Goal: Task Accomplishment & Management: Use online tool/utility

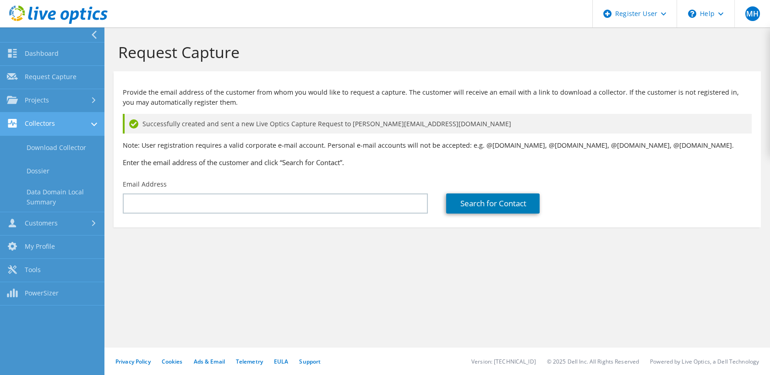
click at [48, 126] on link "Collectors" at bounding box center [52, 124] width 104 height 23
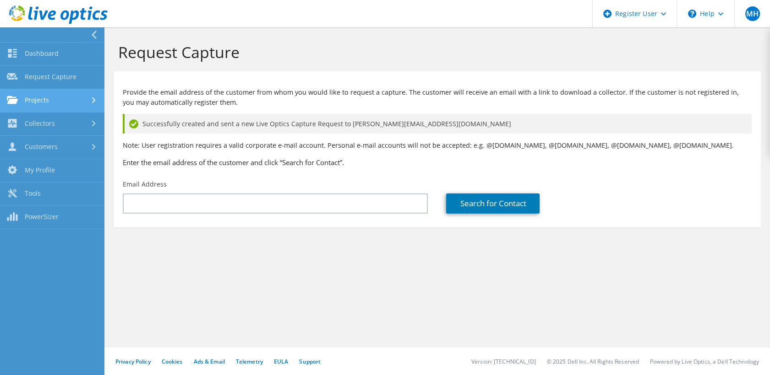
click at [46, 101] on link "Projects" at bounding box center [52, 100] width 104 height 23
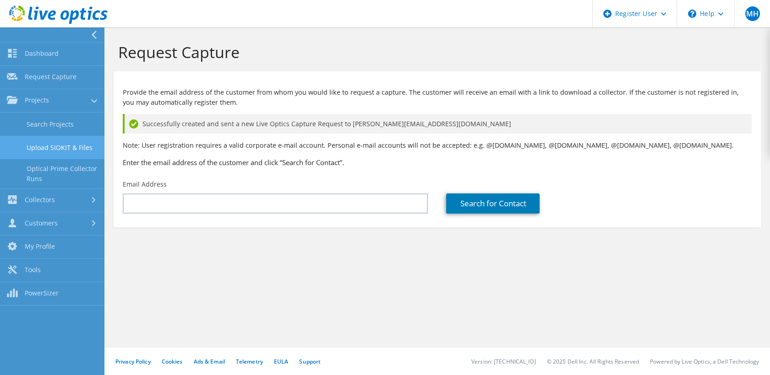
click at [52, 142] on link "Upload SIOKIT & Files" at bounding box center [52, 147] width 104 height 23
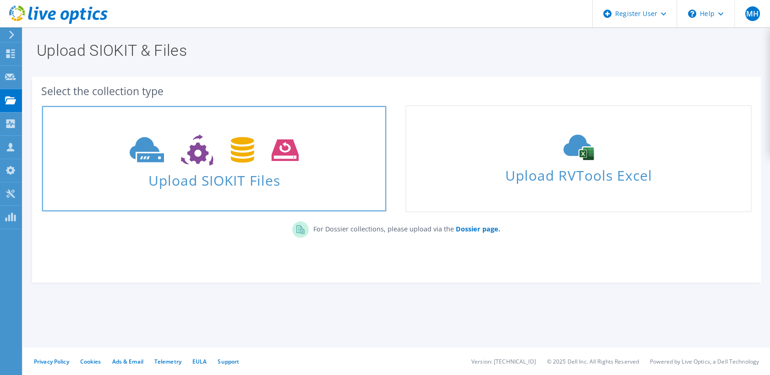
click at [148, 152] on icon at bounding box center [214, 151] width 169 height 32
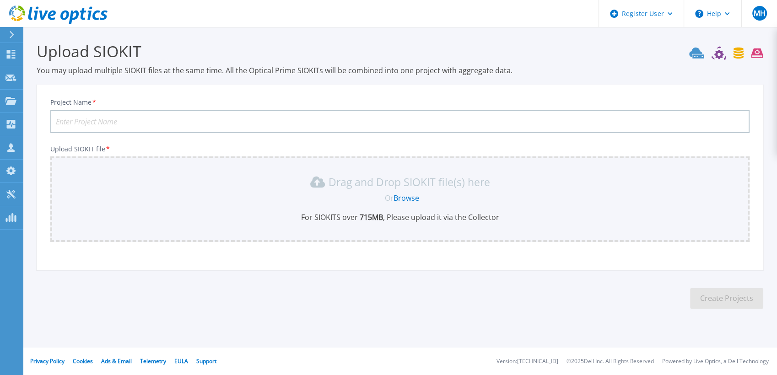
click at [222, 118] on input "Project Name *" at bounding box center [400, 121] width 700 height 23
click at [414, 196] on link "Browse" at bounding box center [407, 198] width 26 height 10
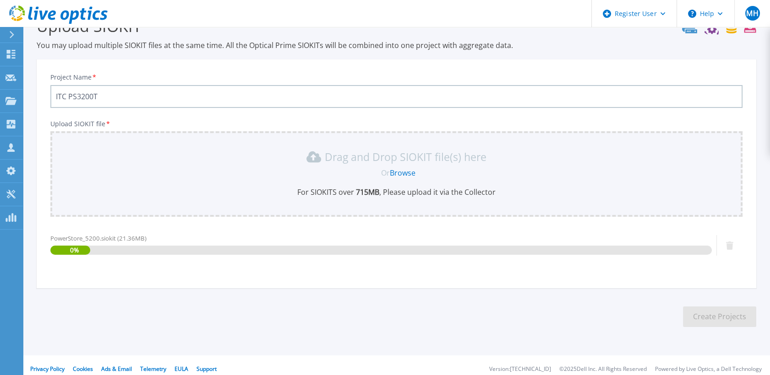
scroll to position [32, 0]
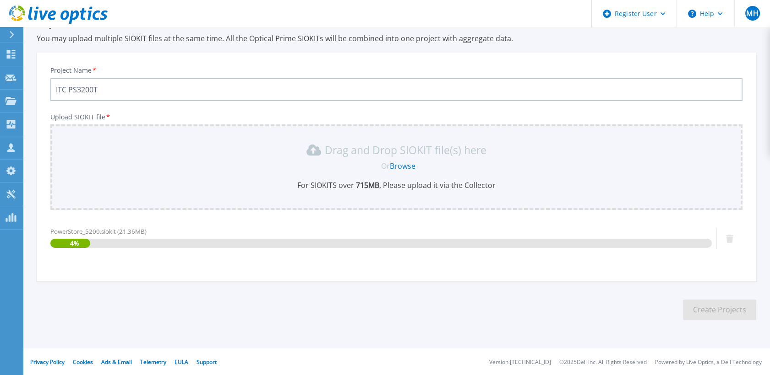
click at [85, 91] on input "ITC PS3200T" at bounding box center [396, 89] width 692 height 23
type input "ITC PS5200T"
click at [497, 288] on section "Upload SIOKIT You may upload multiple SIOKIT files at the same time. All the Op…" at bounding box center [396, 168] width 747 height 346
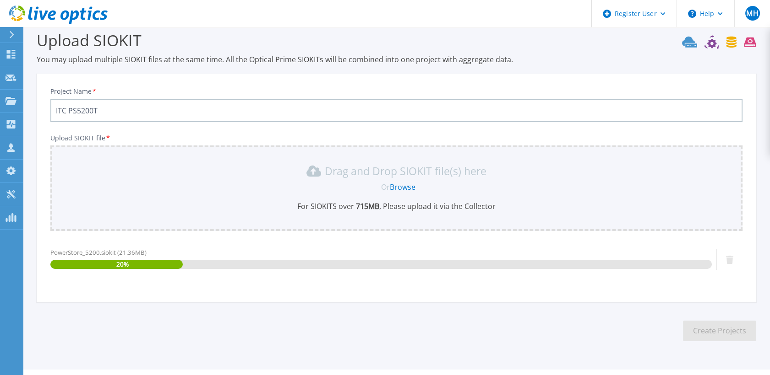
scroll to position [0, 0]
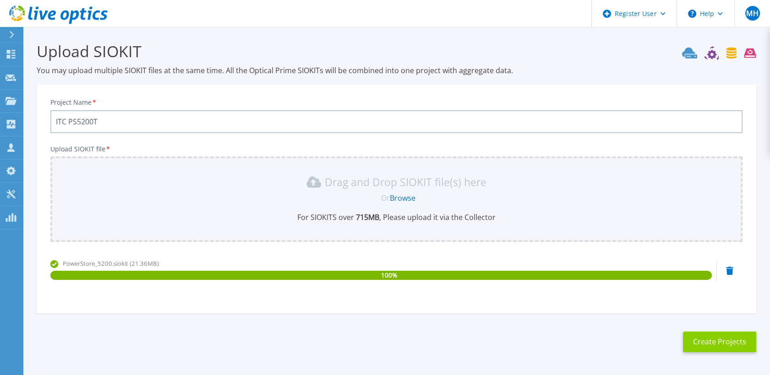
click at [738, 332] on button "Create Projects" at bounding box center [719, 342] width 73 height 21
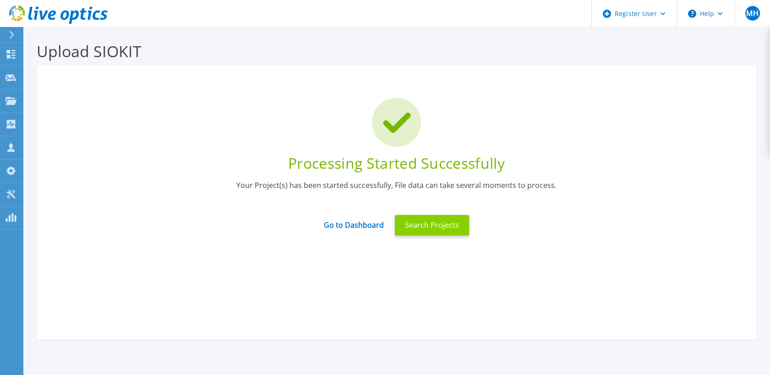
click at [413, 220] on button "Search Projects" at bounding box center [432, 225] width 74 height 21
click at [355, 227] on link "Go to Dashboard" at bounding box center [354, 222] width 60 height 18
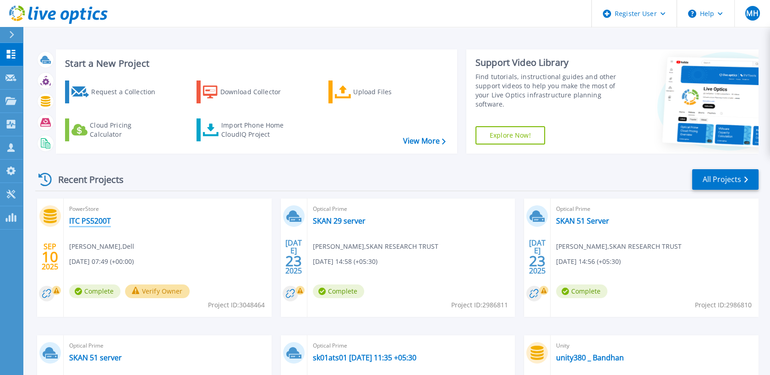
click at [94, 223] on link "ITC PS5200T" at bounding box center [90, 221] width 42 height 9
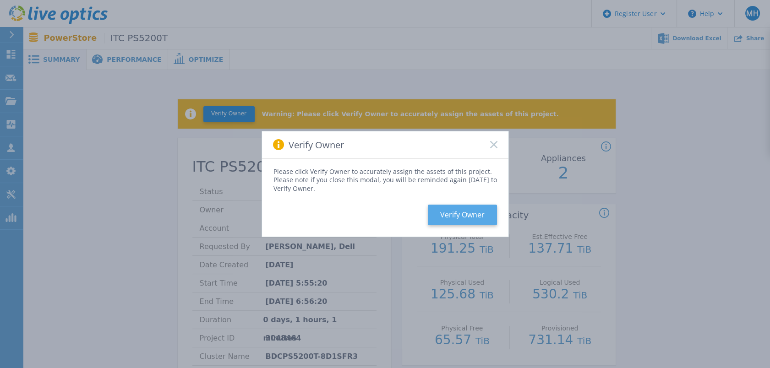
click at [470, 213] on button "Verify Owner" at bounding box center [462, 215] width 69 height 21
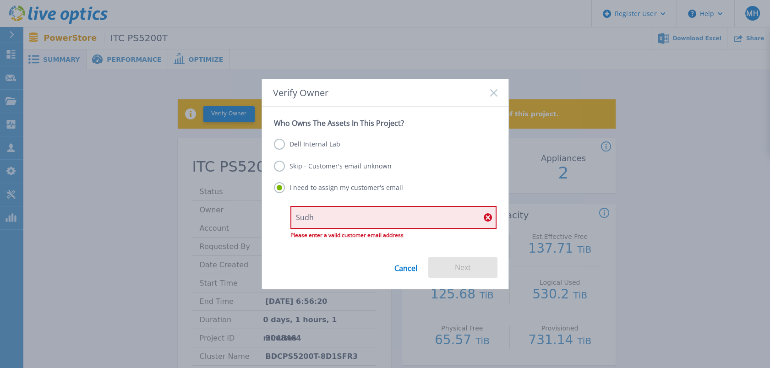
type input "sudhakara.n@itc.in"
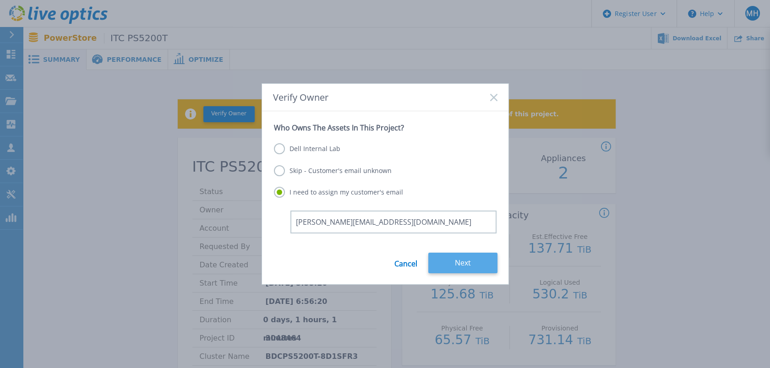
click at [459, 263] on button "Next" at bounding box center [462, 263] width 69 height 21
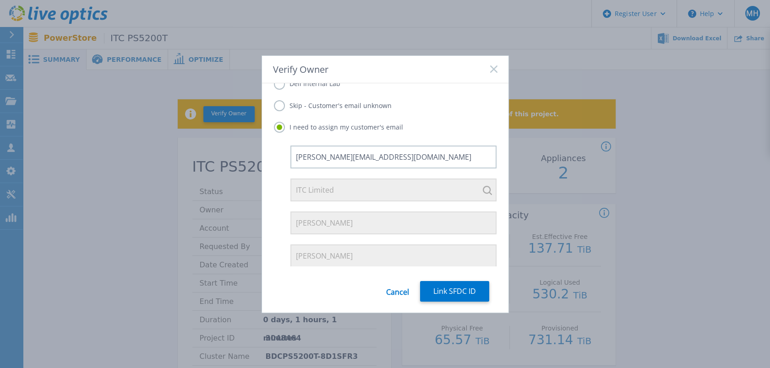
scroll to position [68, 0]
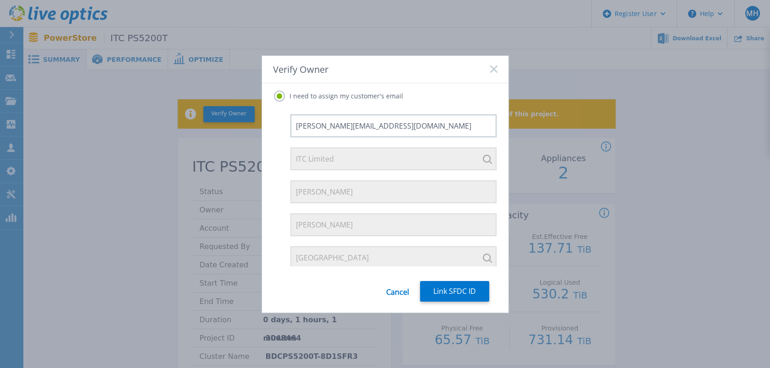
click at [492, 69] on icon at bounding box center [493, 68] width 7 height 7
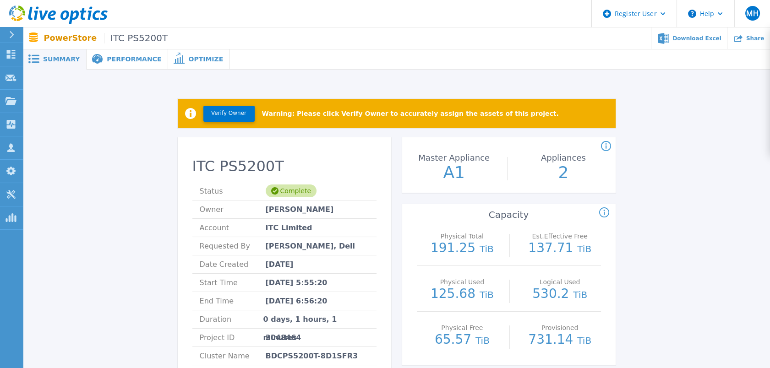
scroll to position [0, 0]
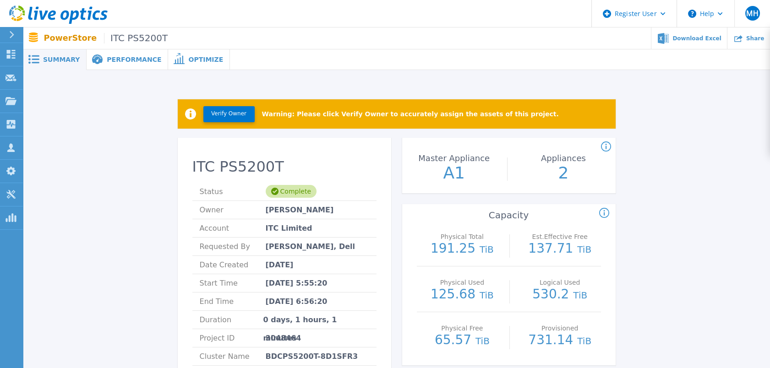
drag, startPoint x: 120, startPoint y: 136, endPoint x: 135, endPoint y: 172, distance: 39.0
drag, startPoint x: 566, startPoint y: 176, endPoint x: 549, endPoint y: 176, distance: 17.4
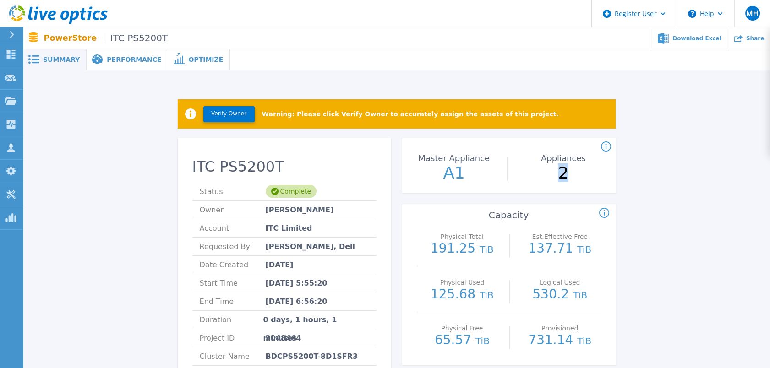
click at [549, 176] on p "2" at bounding box center [563, 173] width 103 height 16
drag, startPoint x: 549, startPoint y: 176, endPoint x: 643, endPoint y: 187, distance: 94.5
click at [604, 144] on icon at bounding box center [606, 146] width 10 height 11
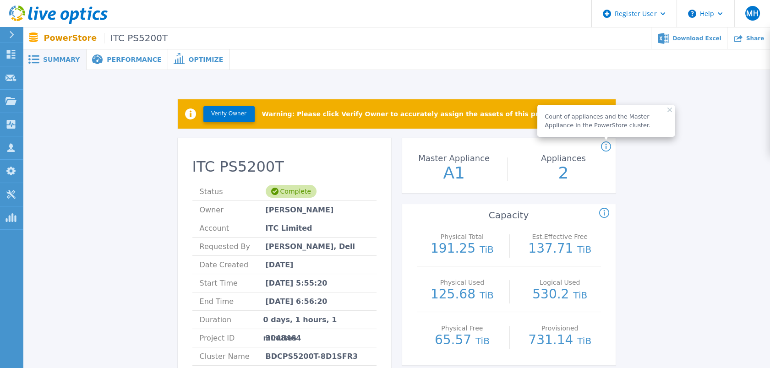
click at [107, 60] on span "Performance" at bounding box center [134, 59] width 54 height 6
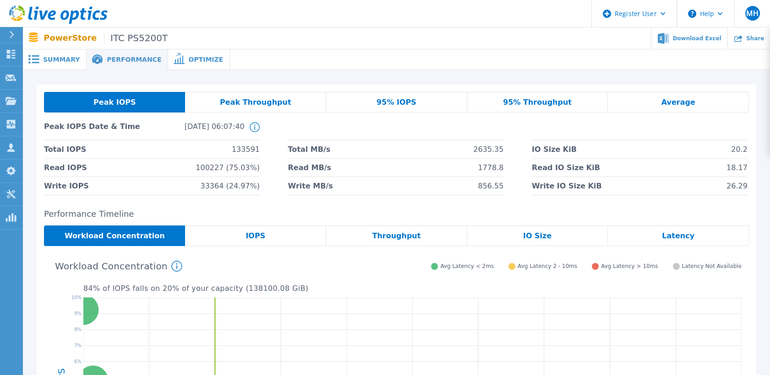
click at [248, 99] on span "Peak Throughput" at bounding box center [255, 102] width 71 height 7
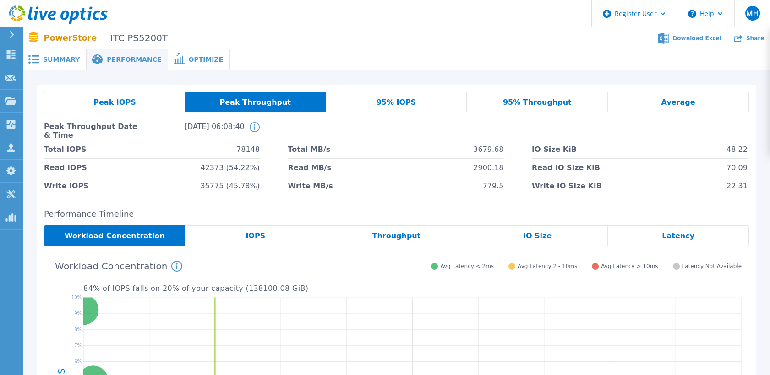
click at [62, 63] on span "Summary" at bounding box center [61, 59] width 37 height 6
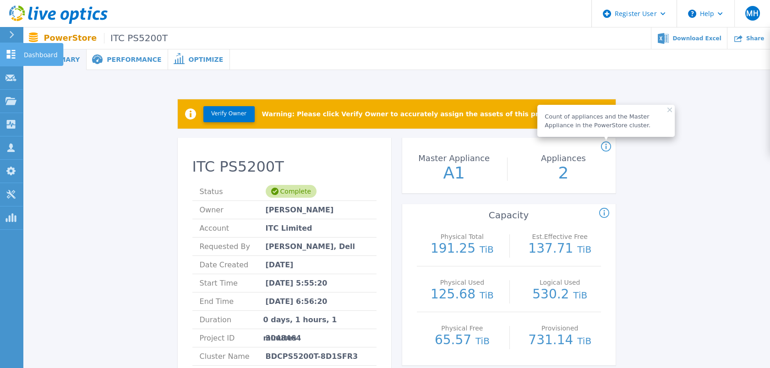
click at [10, 56] on icon at bounding box center [11, 54] width 9 height 9
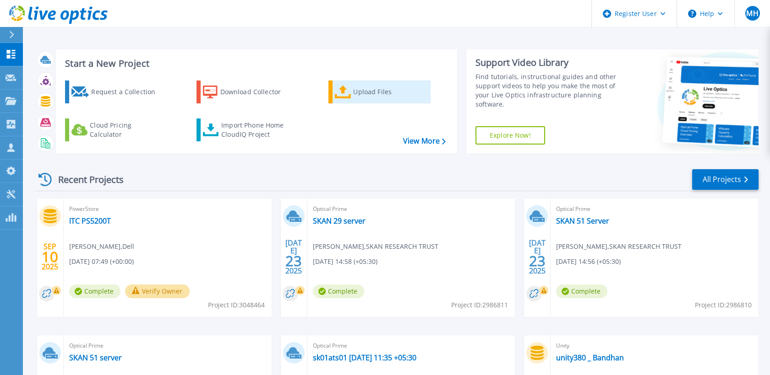
click at [392, 89] on div "Upload Files" at bounding box center [389, 92] width 73 height 18
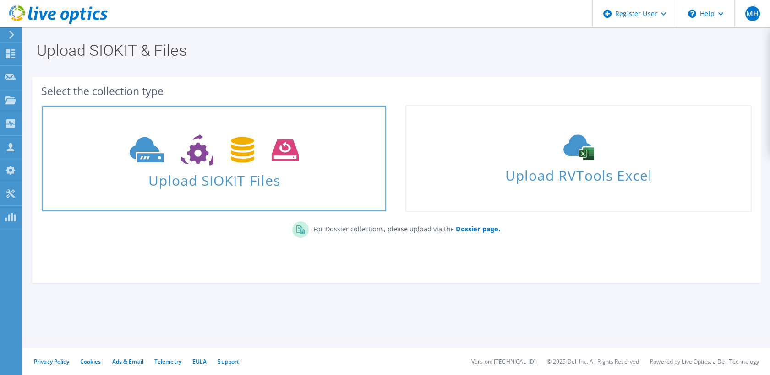
click at [224, 183] on span "Upload SIOKIT Files" at bounding box center [214, 178] width 344 height 20
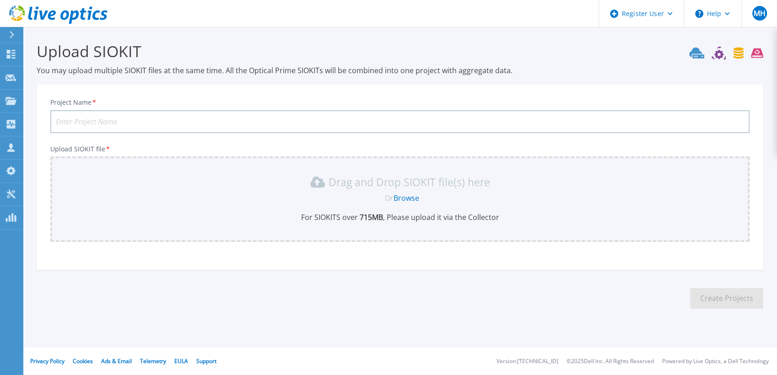
click at [176, 115] on input "Project Name *" at bounding box center [400, 121] width 700 height 23
click at [402, 200] on link "Browse" at bounding box center [407, 198] width 26 height 10
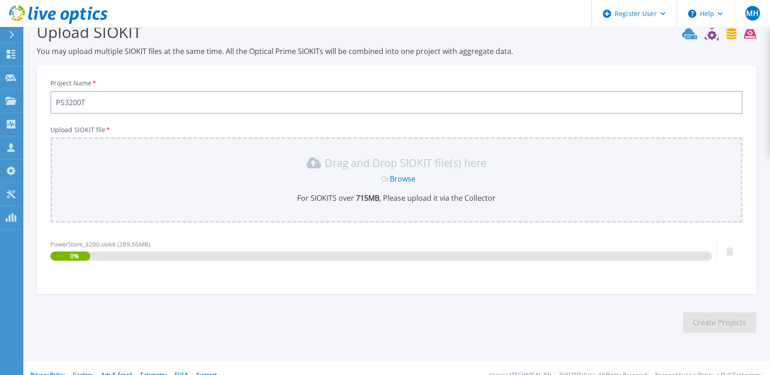
scroll to position [32, 0]
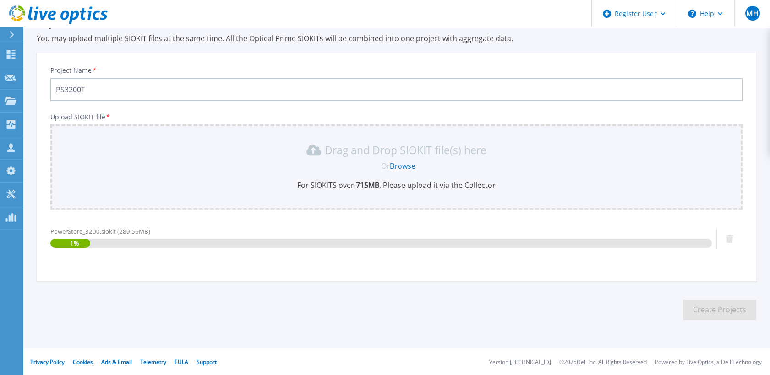
click at [106, 90] on input "PS3200T" at bounding box center [396, 89] width 692 height 23
type input "PS3200T ITC"
click at [267, 265] on div "PowerStore_3200.siokit (289.56MB) 2 %" at bounding box center [380, 246] width 661 height 39
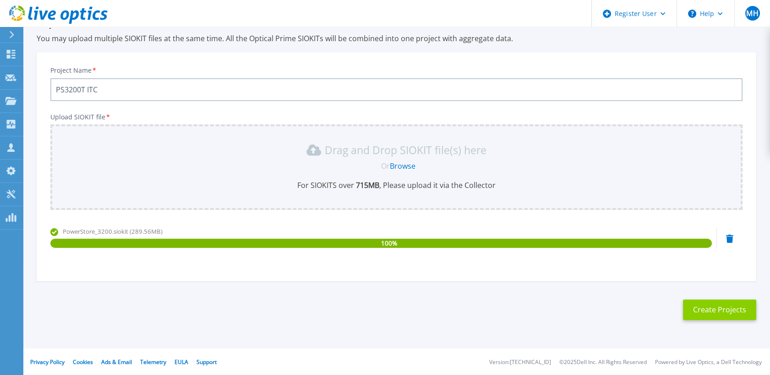
click at [729, 304] on button "Create Projects" at bounding box center [719, 310] width 73 height 21
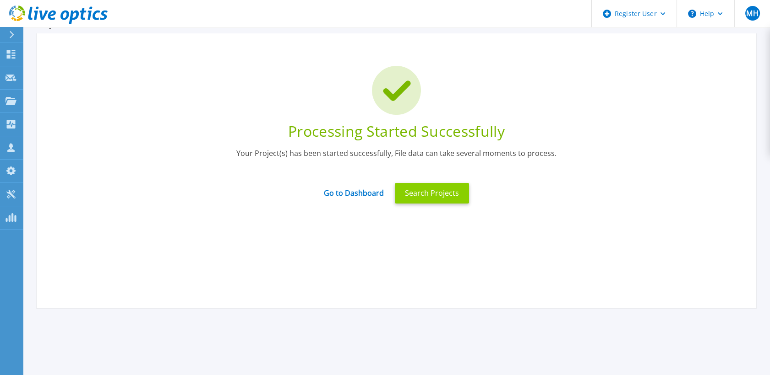
click at [429, 184] on button "Search Projects" at bounding box center [432, 193] width 74 height 21
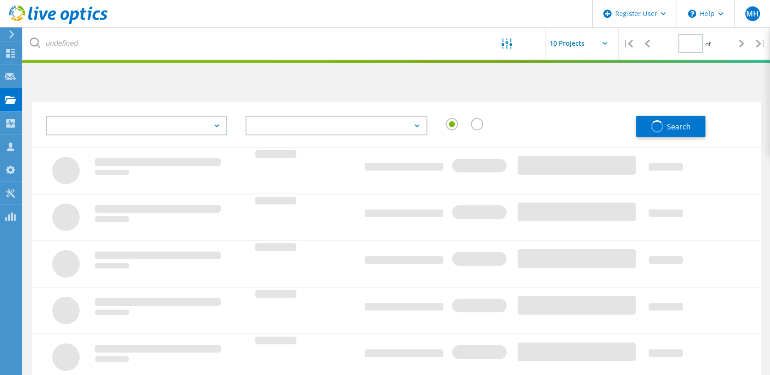
type input "1"
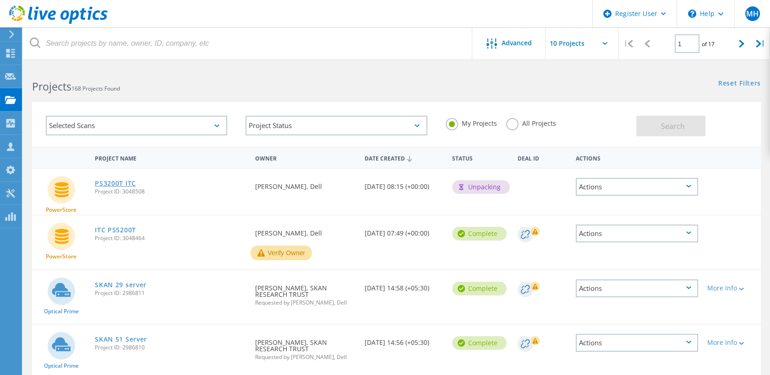
click at [124, 183] on link "PS3200T ITC" at bounding box center [115, 183] width 41 height 6
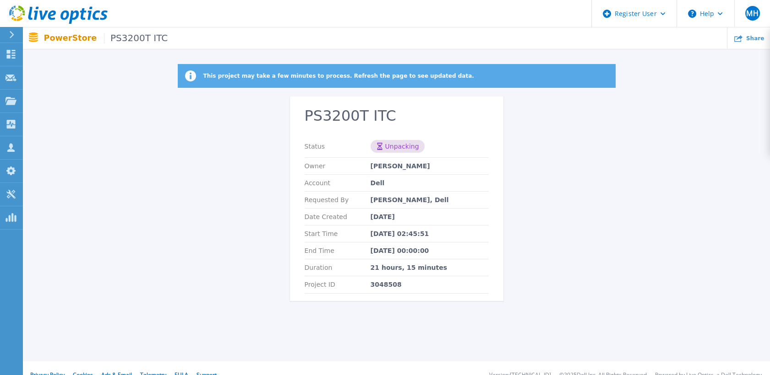
click at [235, 127] on div "This project may take a few minutes to process. Refresh the page to see updated…" at bounding box center [396, 188] width 747 height 248
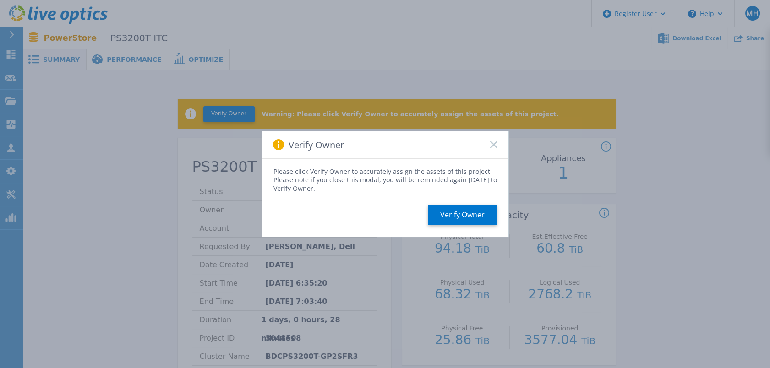
click at [493, 148] on icon at bounding box center [493, 144] width 7 height 7
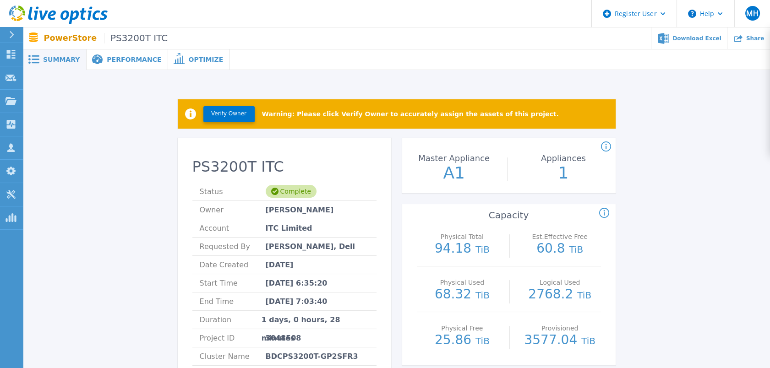
click at [16, 272] on div "Dashboard Dashboard Request Capture Request Capture Projects Projects Search Pr…" at bounding box center [11, 206] width 23 height 326
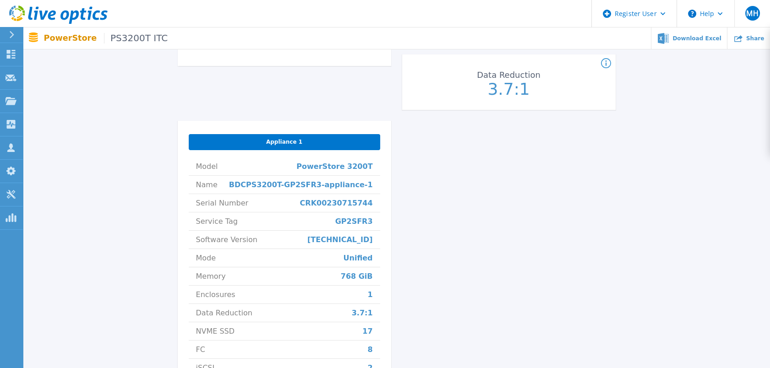
click at [647, 243] on div "Verify Owner Warning: Please click Verify Owner to accurately assign the assets…" at bounding box center [396, 96] width 719 height 666
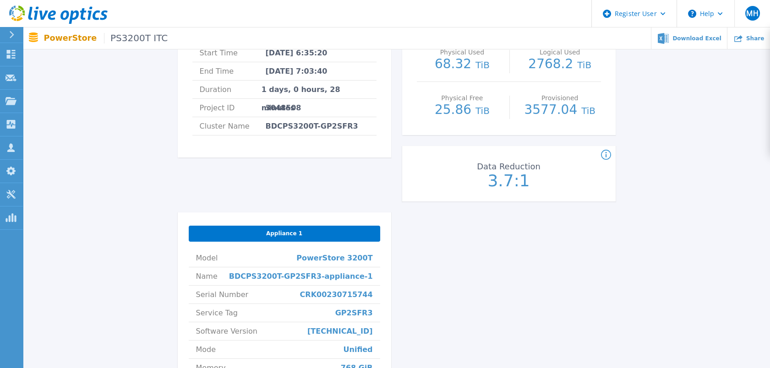
scroll to position [230, 0]
drag, startPoint x: 492, startPoint y: 185, endPoint x: 532, endPoint y: 184, distance: 39.4
click at [532, 184] on p "3.7:1" at bounding box center [508, 181] width 103 height 16
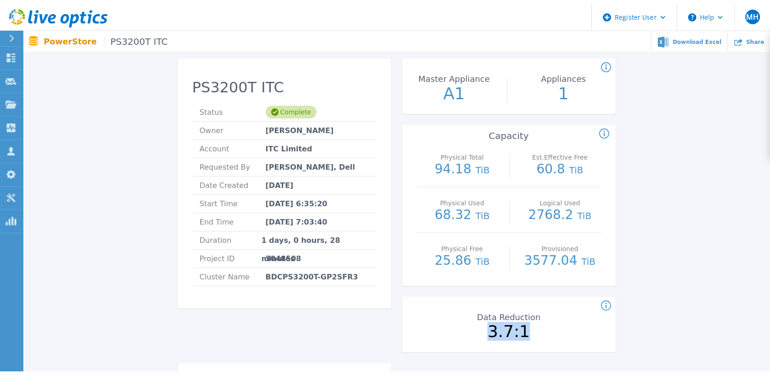
scroll to position [0, 0]
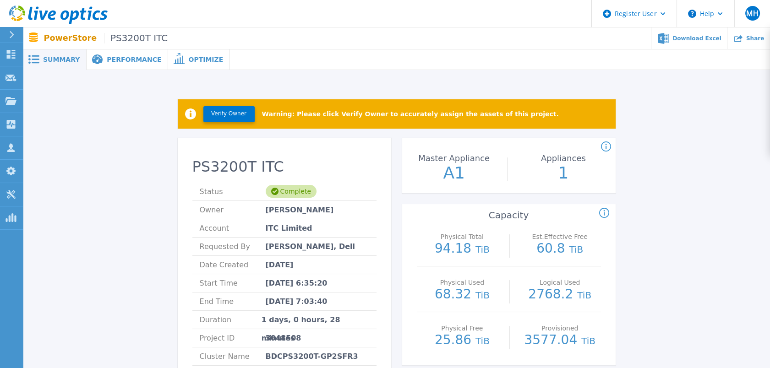
click at [104, 64] on div "Performance" at bounding box center [128, 59] width 82 height 21
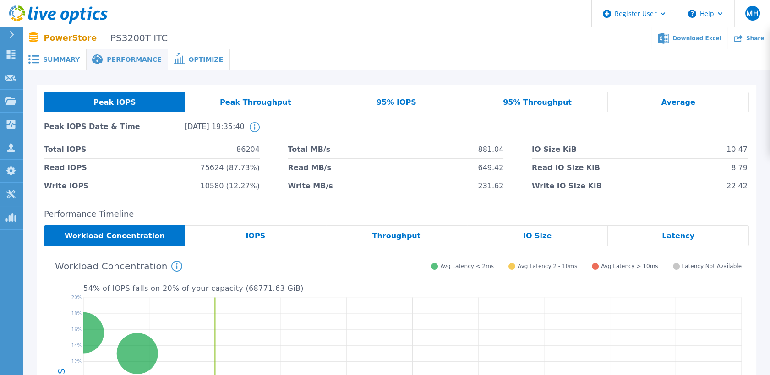
click at [245, 238] on div "IOPS" at bounding box center [255, 236] width 141 height 21
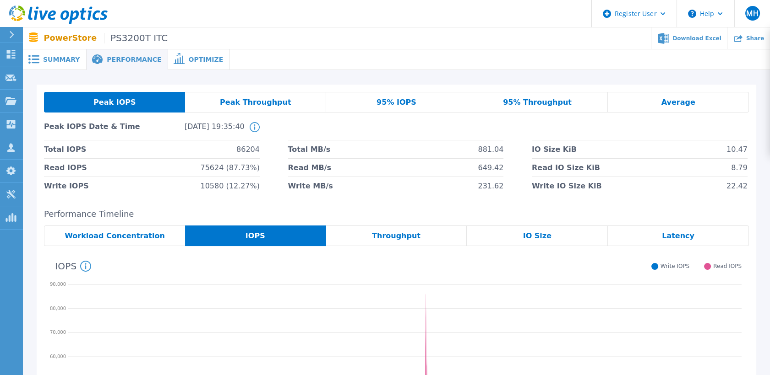
click at [136, 235] on span "Workload Concentration" at bounding box center [115, 236] width 100 height 7
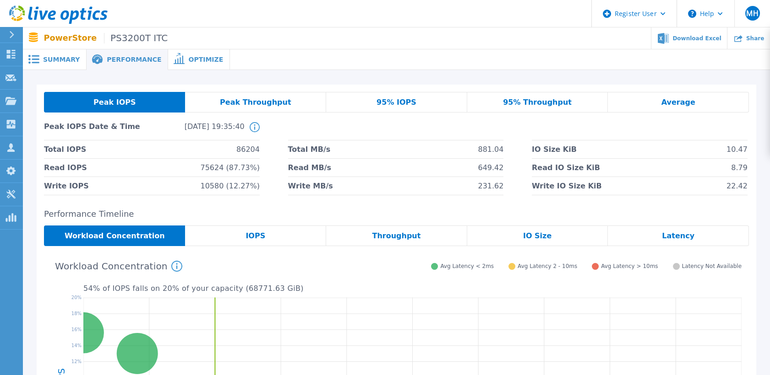
click at [250, 104] on span "Peak Throughput" at bounding box center [255, 102] width 71 height 7
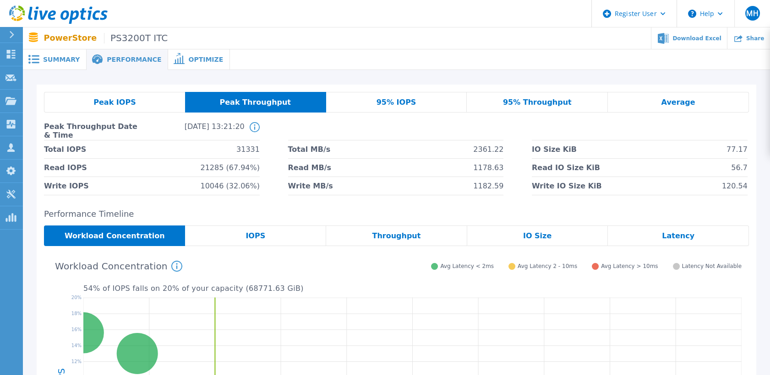
click at [339, 100] on div "95% IOPS" at bounding box center [396, 102] width 141 height 21
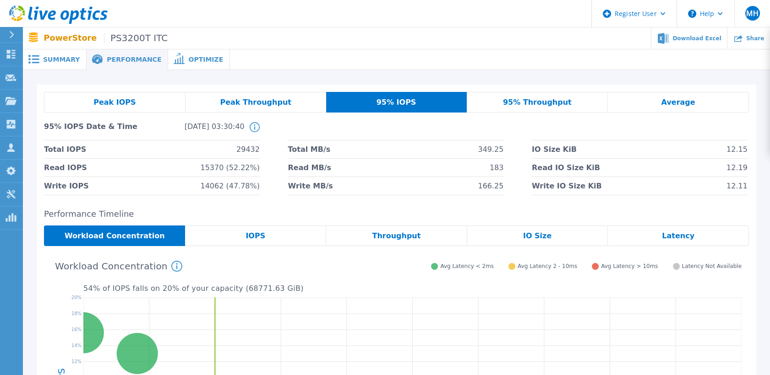
click at [548, 99] on span "95% Throughput" at bounding box center [537, 102] width 69 height 7
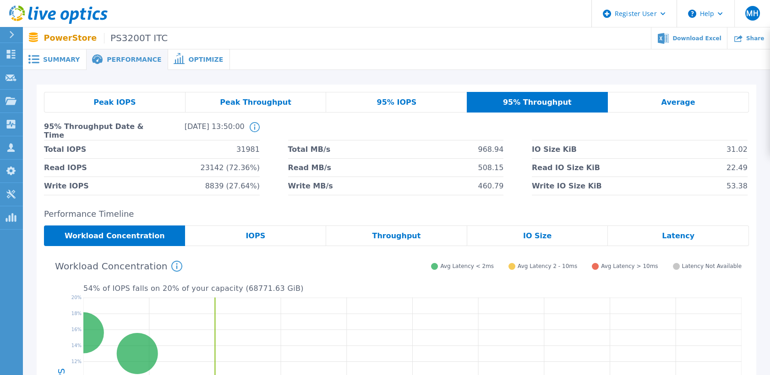
click at [654, 99] on div "Average" at bounding box center [678, 102] width 141 height 21
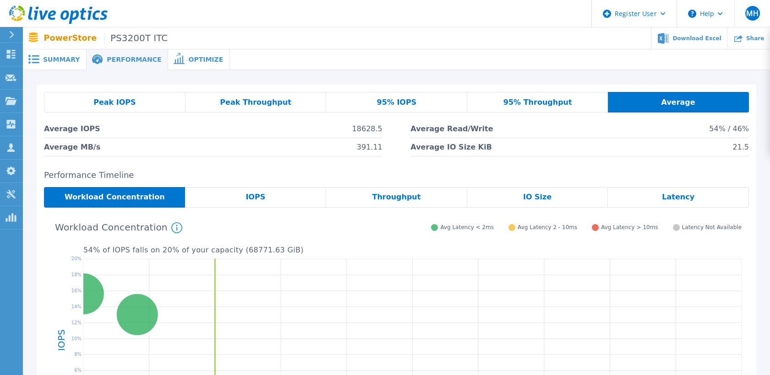
click at [381, 113] on div "Peak IOPS Peak Throughput 95% IOPS 95% Throughput Average Average IOPS 18628.5 …" at bounding box center [396, 124] width 705 height 65
click at [372, 101] on div "95% IOPS" at bounding box center [396, 102] width 141 height 21
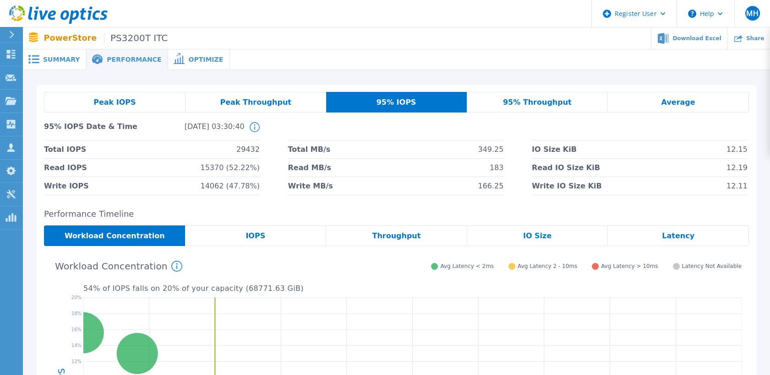
click at [283, 106] on span "Peak Throughput" at bounding box center [255, 102] width 71 height 7
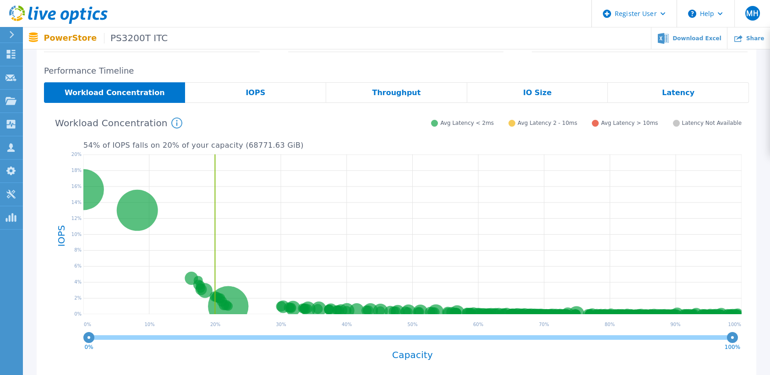
scroll to position [142, 0]
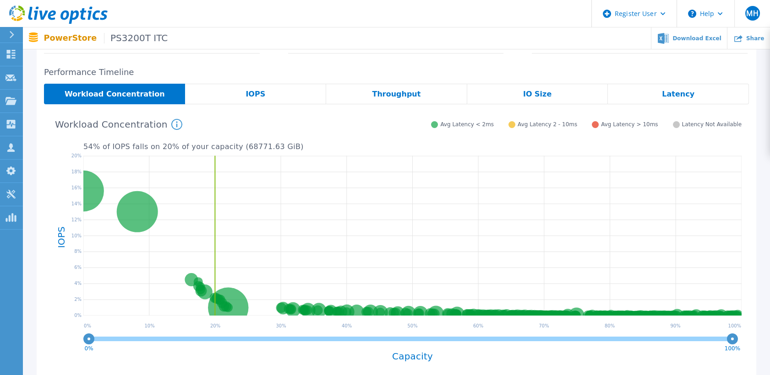
click at [260, 91] on span "IOPS" at bounding box center [255, 94] width 20 height 7
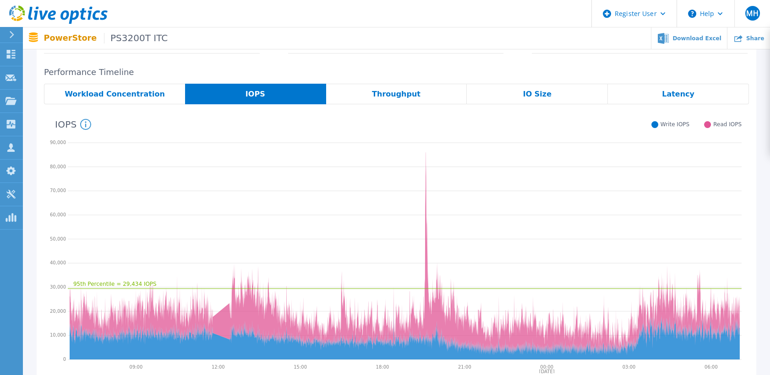
click at [664, 97] on div "Latency" at bounding box center [678, 94] width 141 height 21
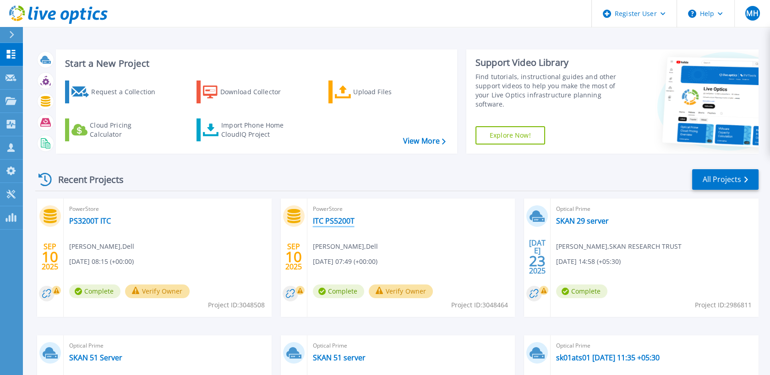
click at [322, 222] on link "ITC PS5200T" at bounding box center [334, 221] width 42 height 9
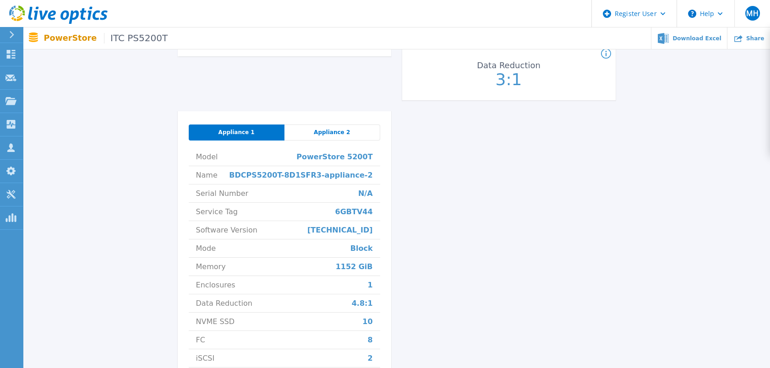
scroll to position [407, 0]
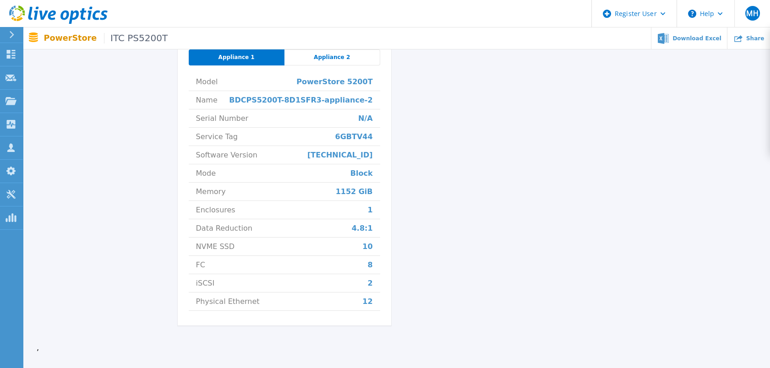
click at [348, 57] on div "Appliance 2" at bounding box center [332, 57] width 96 height 16
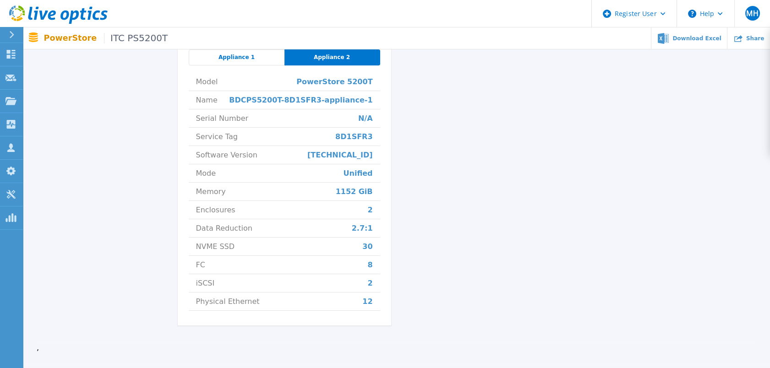
click at [239, 54] on span "Appliance 1" at bounding box center [236, 57] width 36 height 7
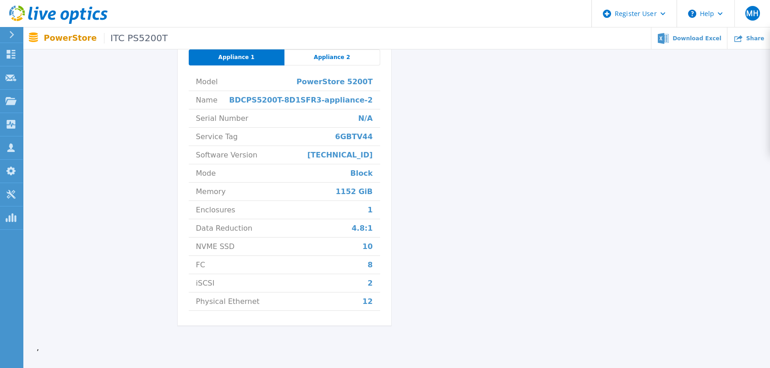
click at [310, 53] on div "Appliance 2" at bounding box center [332, 57] width 96 height 16
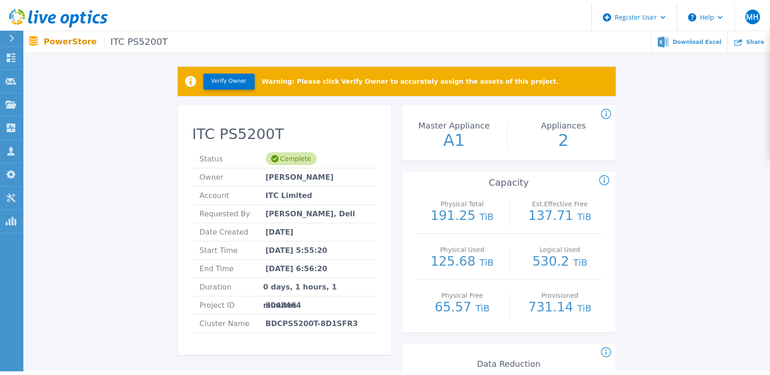
scroll to position [0, 0]
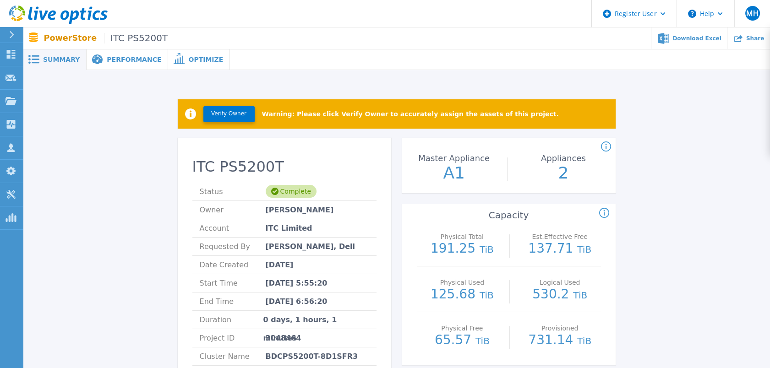
click at [117, 56] on span "Performance" at bounding box center [134, 59] width 54 height 6
